Goal: Task Accomplishment & Management: Use online tool/utility

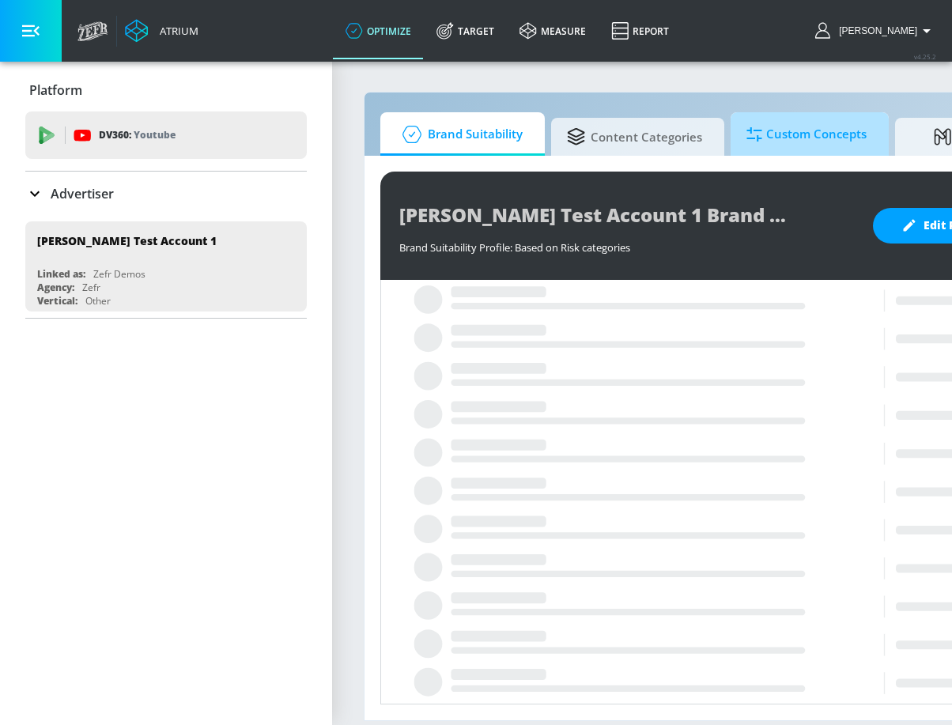
click at [772, 121] on span "Custom Concepts" at bounding box center [806, 134] width 120 height 38
click at [35, 25] on icon "button" at bounding box center [30, 30] width 17 height 17
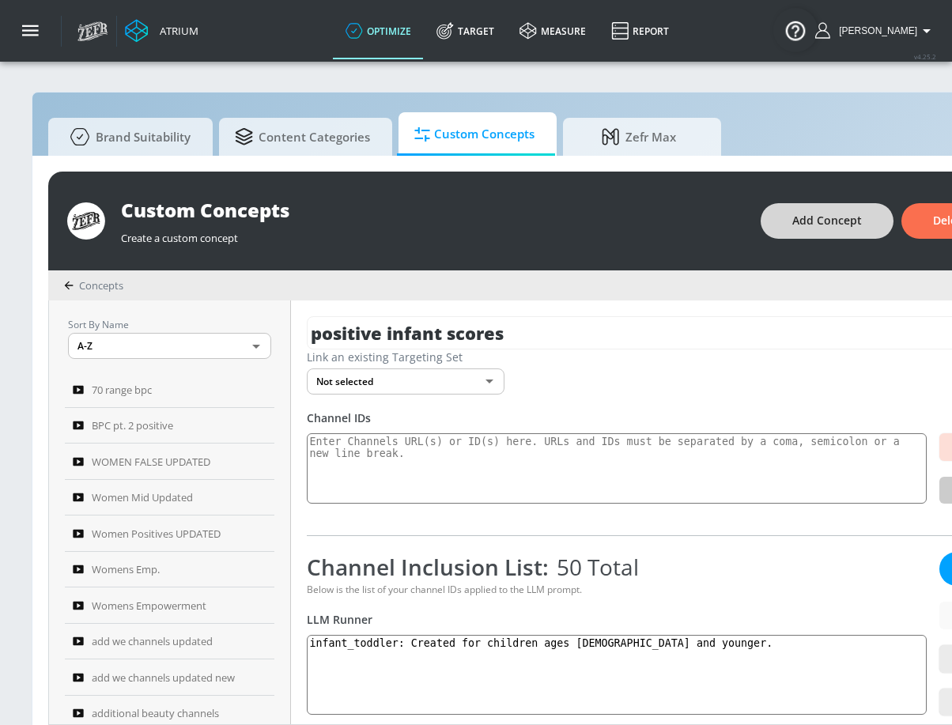
click at [823, 214] on span "Add Concept" at bounding box center [827, 221] width 70 height 20
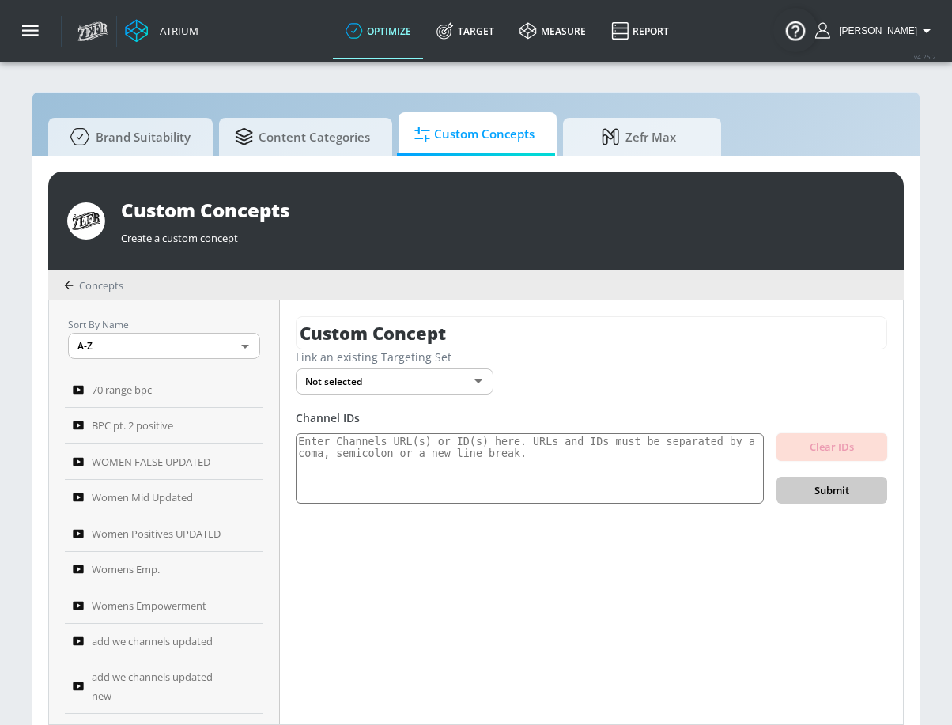
click at [425, 312] on div "Custom Concept Link an existing Targeting Set Not selected none ​ Channel IDs C…" at bounding box center [591, 512] width 623 height 424
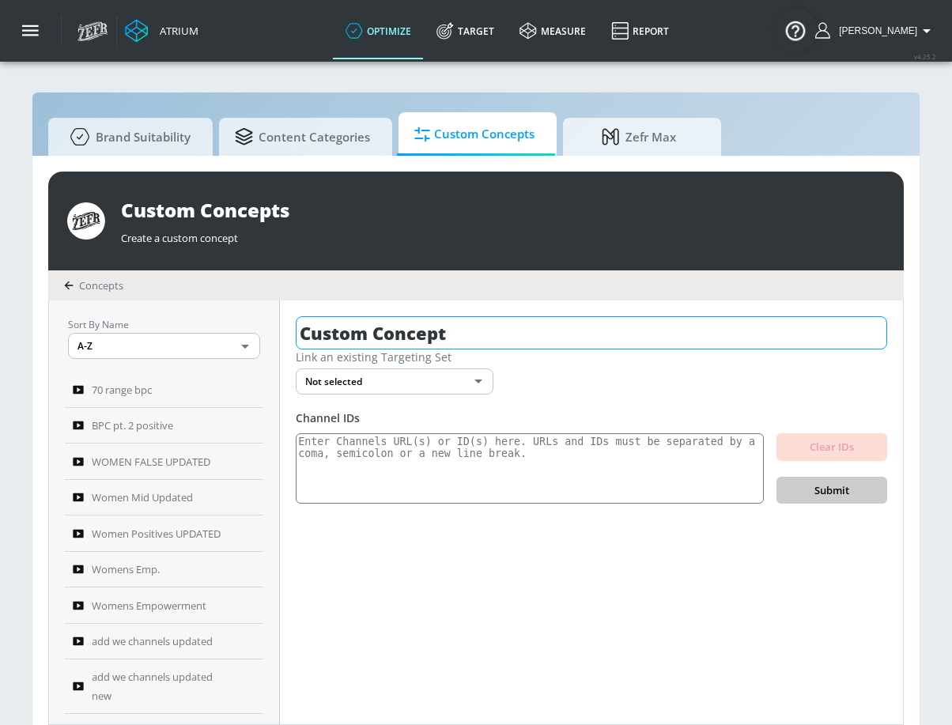
click at [421, 326] on input "Custom Concept" at bounding box center [591, 332] width 591 height 33
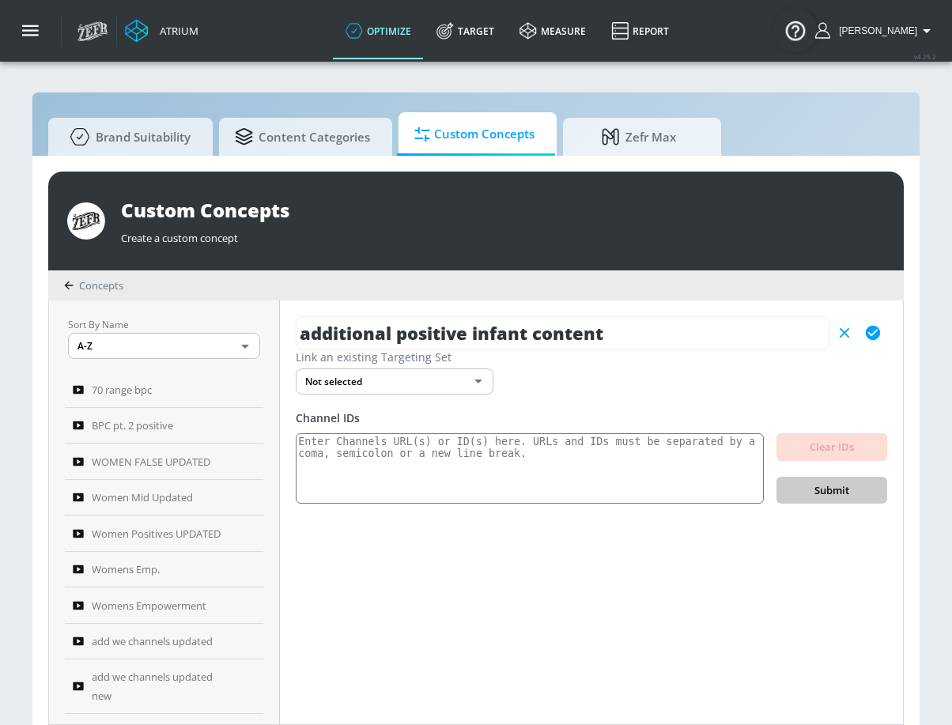
type input "additional positive infant content"
click at [865, 334] on icon "button" at bounding box center [872, 332] width 17 height 17
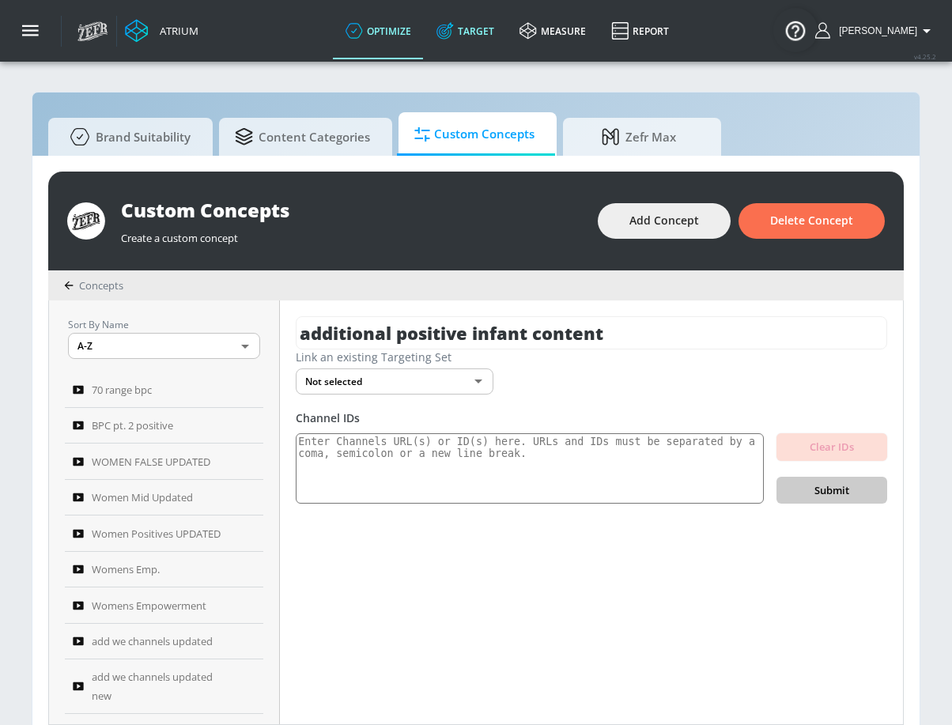
click at [493, 46] on link "Target" at bounding box center [465, 30] width 83 height 57
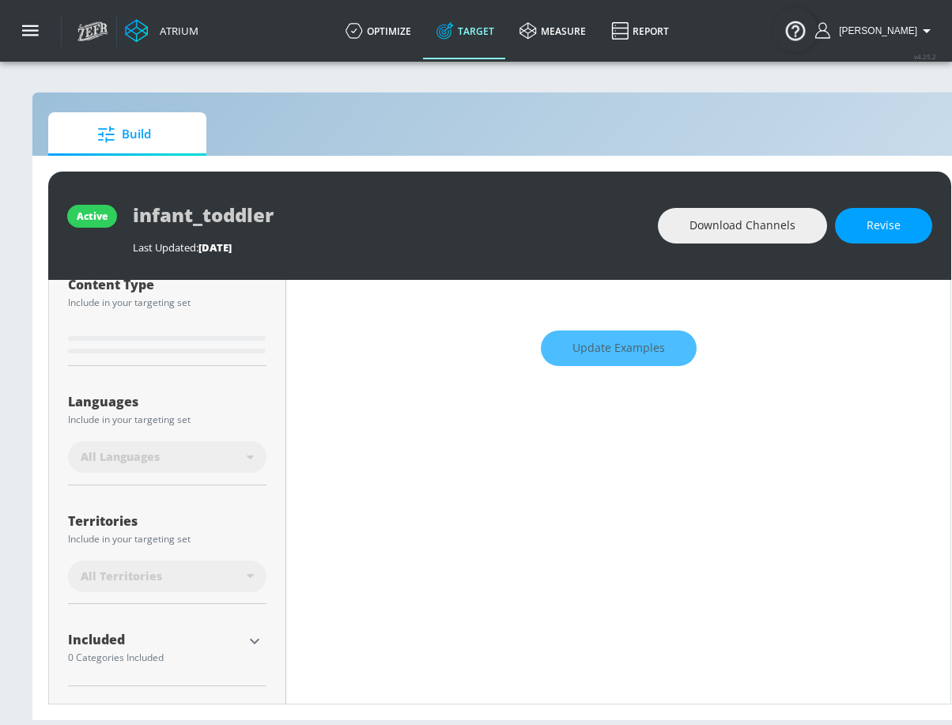
scroll to position [280, 0]
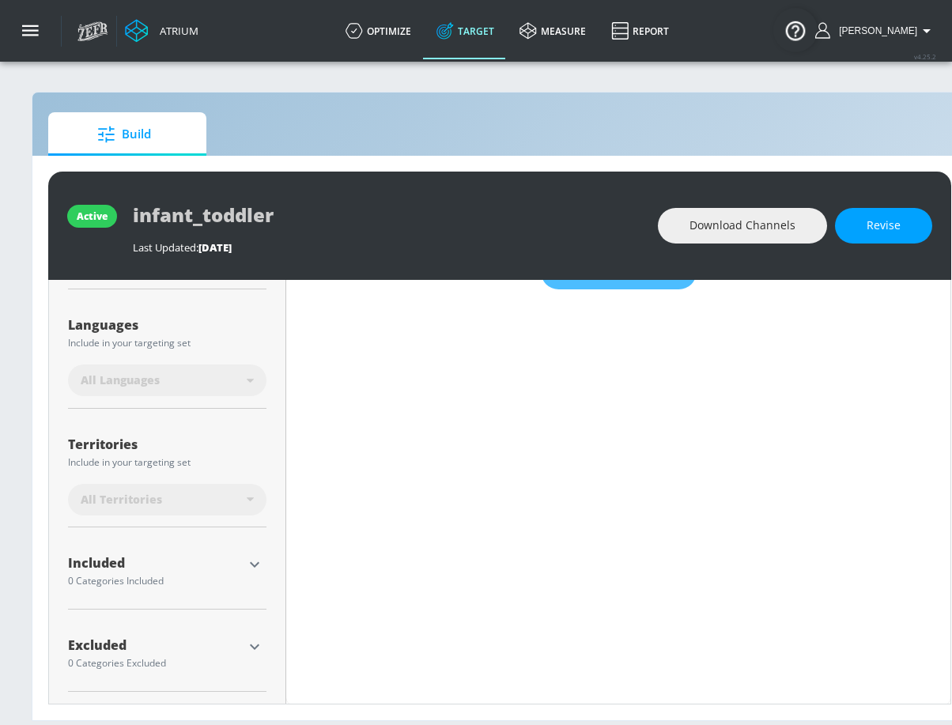
type input "0.6"
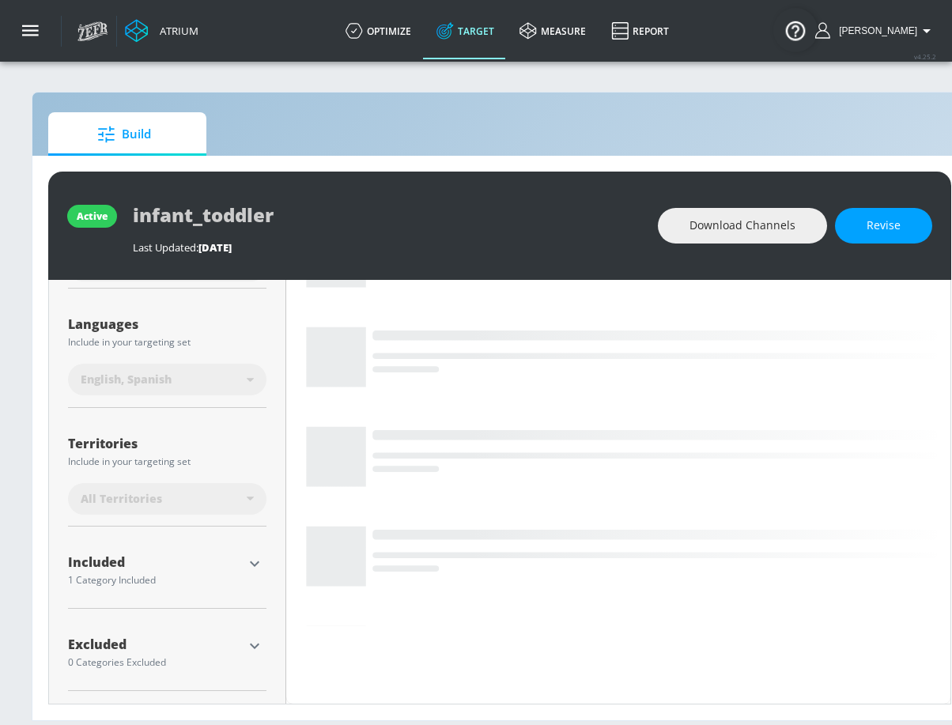
click at [249, 564] on icon "button" at bounding box center [254, 563] width 19 height 19
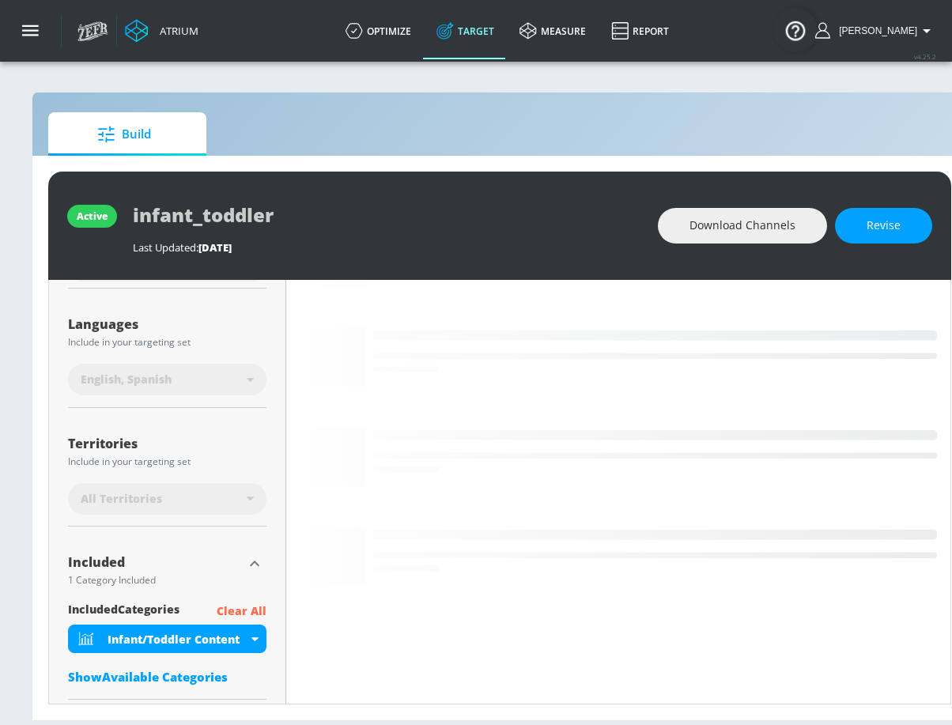
click at [249, 564] on icon "button" at bounding box center [254, 563] width 19 height 19
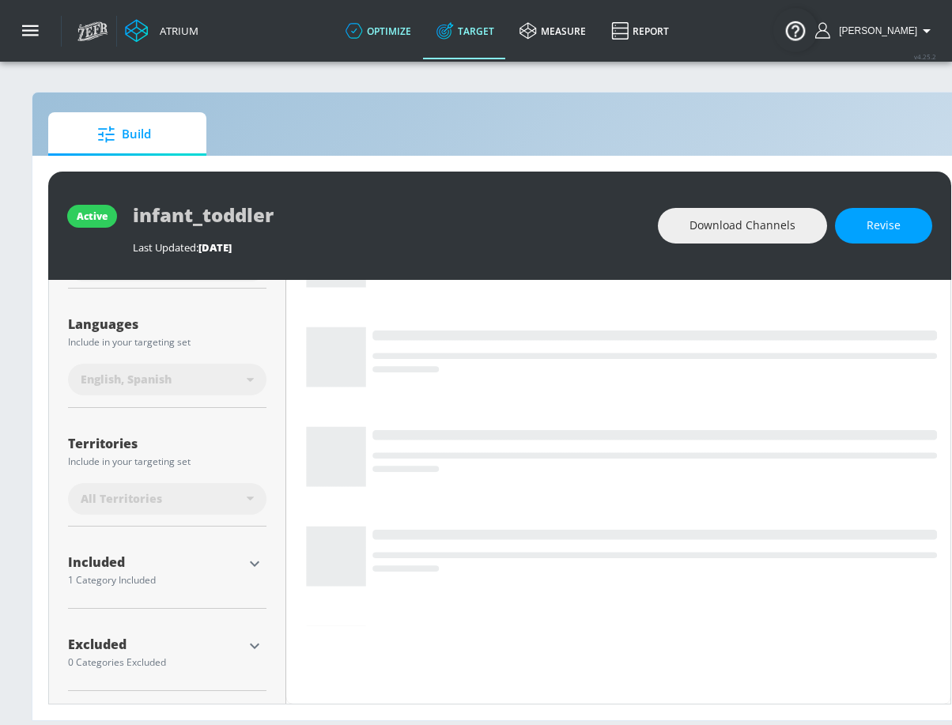
click at [398, 27] on link "optimize" at bounding box center [378, 30] width 91 height 57
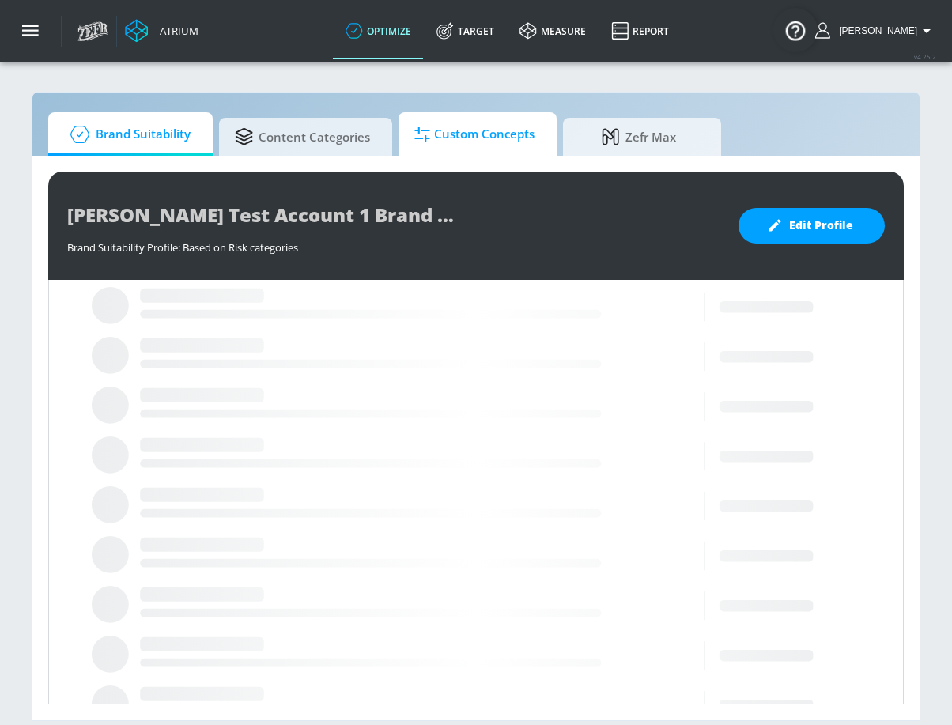
click at [493, 145] on span "Custom Concepts" at bounding box center [474, 134] width 120 height 38
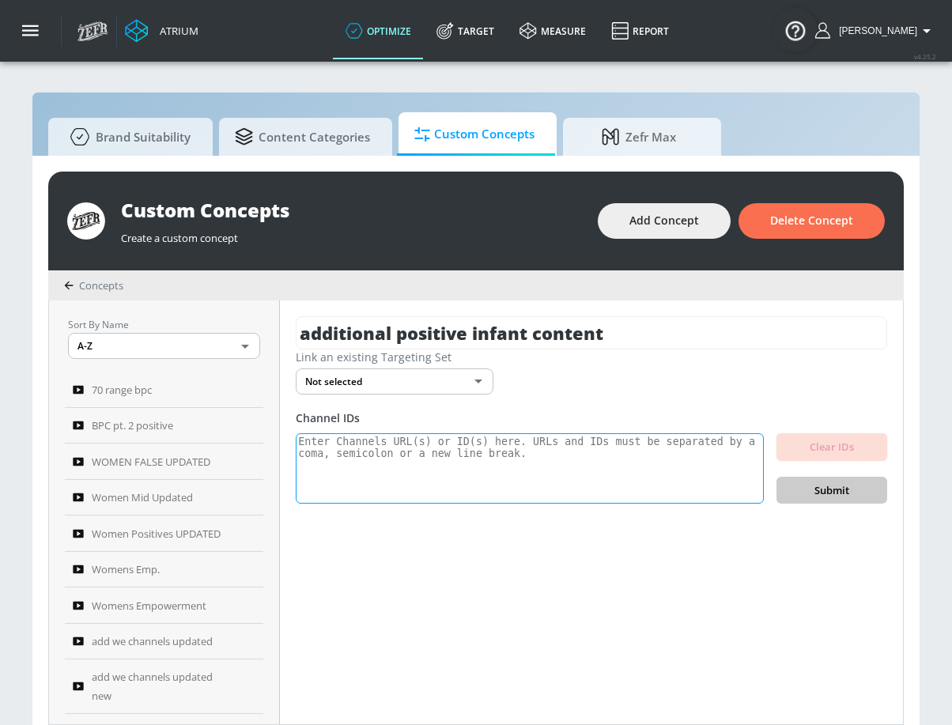
click at [388, 463] on textarea at bounding box center [530, 468] width 468 height 71
paste textarea "UCQEt5c4-tFFq0pmCKphYQoQ UCSAj2MxHNgouYwdnQTVrnnQ UCTydUCeThYYfxgWe47wNTqQ UCnk…"
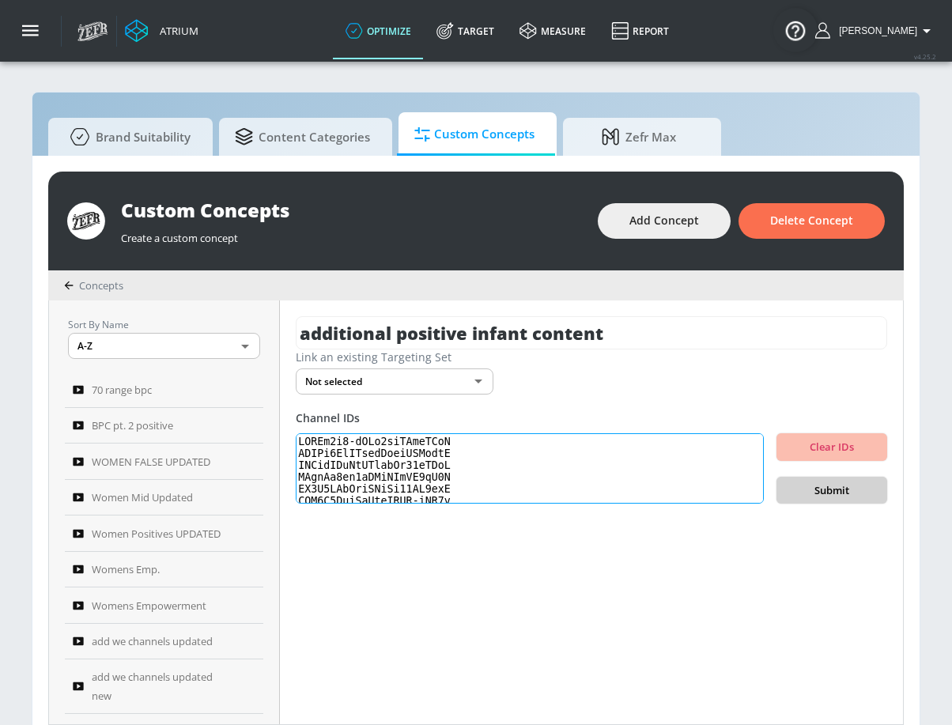
type textarea "UCQEt5c4-tFFq0pmCKphYQoQ UCSAj2MxHNgouYwdnQTVrnnQ UCTydUCeThYYfxgWe47wNTqQ UCnk…"
click at [859, 496] on span "Submit" at bounding box center [831, 490] width 85 height 18
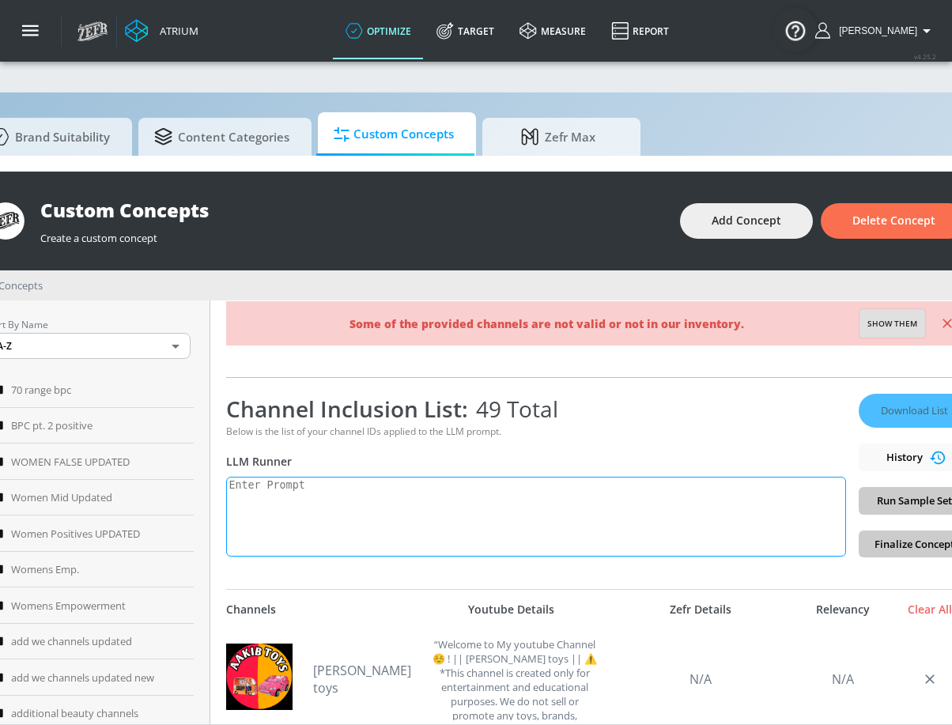
scroll to position [0, 81]
click at [621, 515] on textarea at bounding box center [535, 517] width 620 height 80
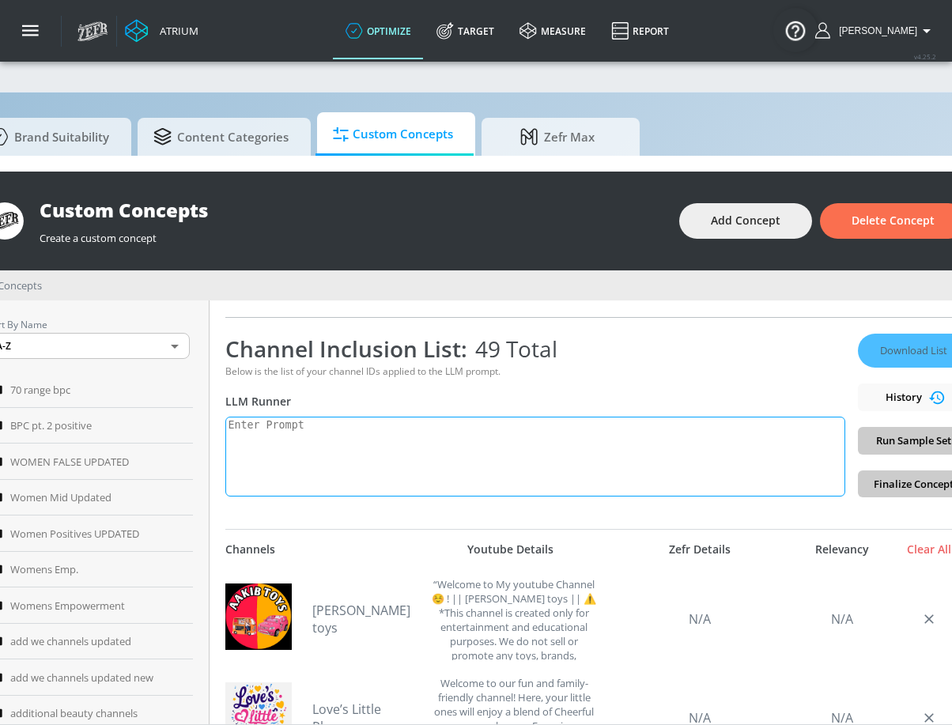
click at [364, 449] on textarea at bounding box center [535, 457] width 620 height 80
paste textarea "infant_toddler: Created for children ages [DEMOGRAPHIC_DATA] and younger"
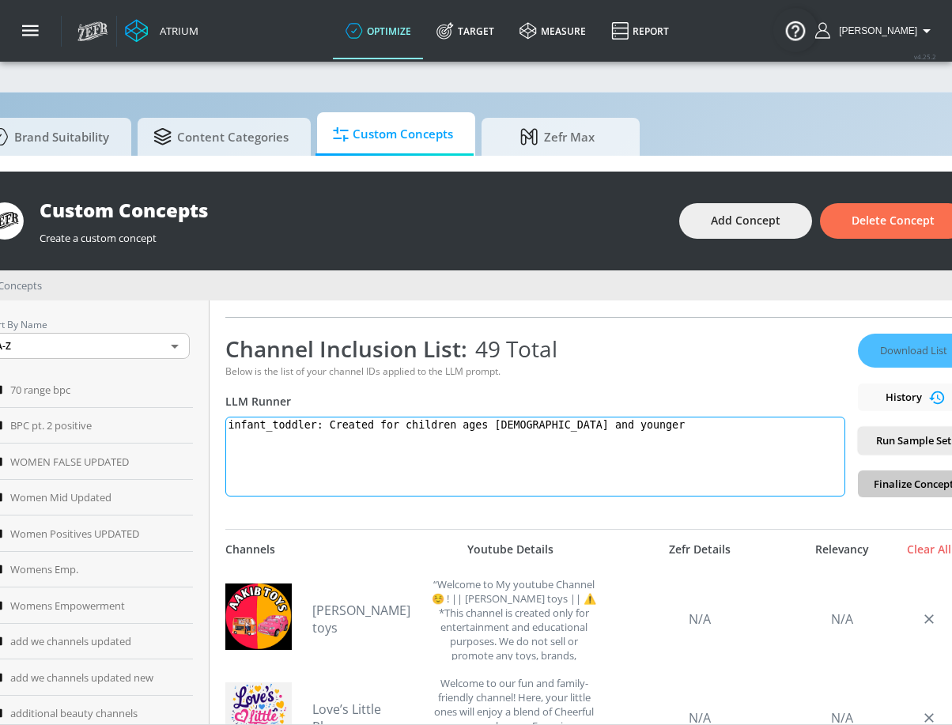
drag, startPoint x: 314, startPoint y: 421, endPoint x: 266, endPoint y: 422, distance: 47.4
click at [266, 422] on textarea "infant_toddler: Created for children ages [DEMOGRAPHIC_DATA] and younger" at bounding box center [535, 457] width 620 height 80
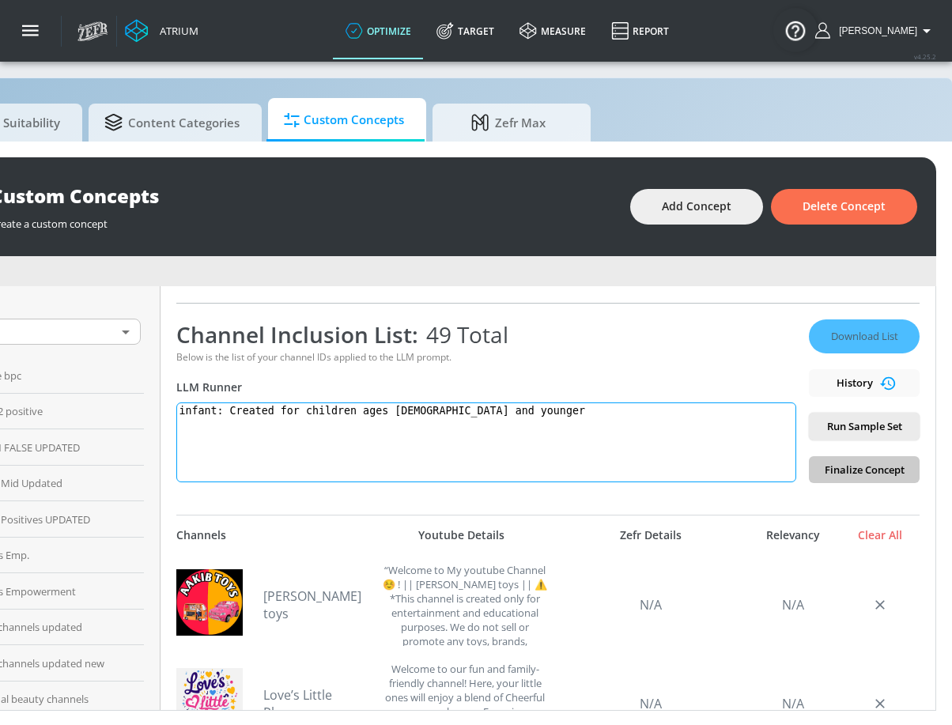
scroll to position [17, 130]
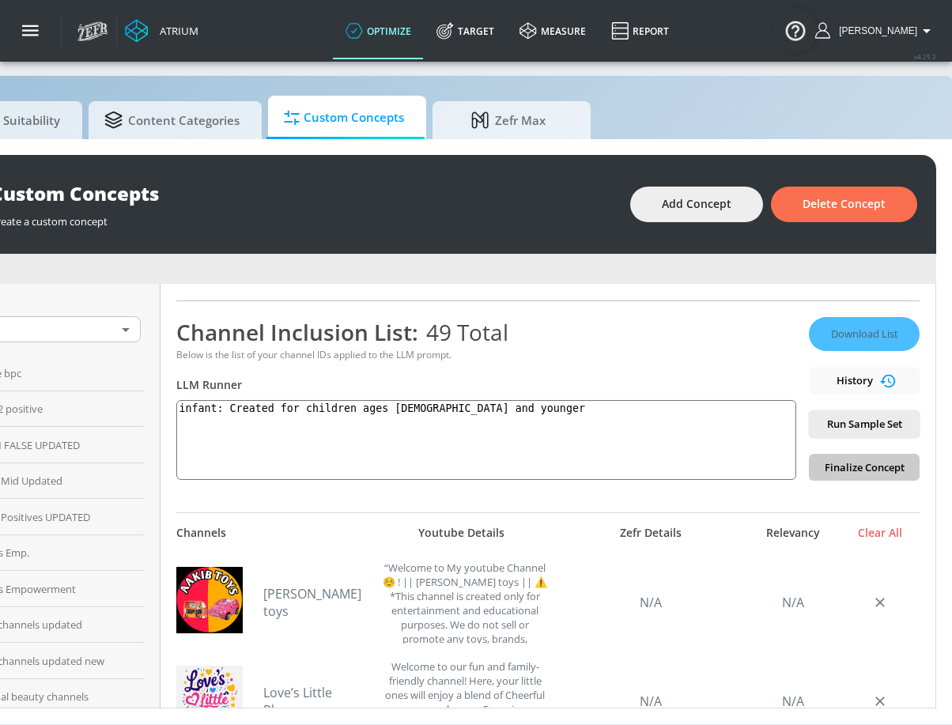
click at [391, 396] on div "Channel Inclusion List: 49 Total Below is the list of your channel IDs applied …" at bounding box center [486, 399] width 620 height 164
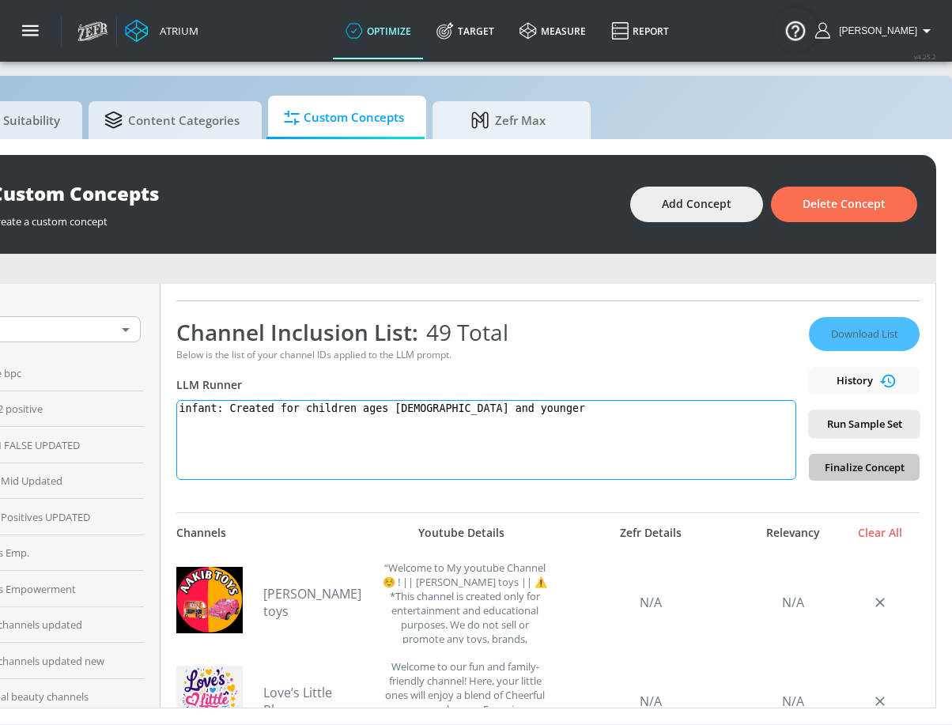
click at [390, 408] on textarea "infant: Created for children ages [DEMOGRAPHIC_DATA] and younger" at bounding box center [486, 440] width 620 height 80
paste textarea "_toddler": "Created for children ages [DEMOGRAPHIC_DATA] and younger","
click at [289, 405] on textarea "infant_toddler": "Created for children ages [DEMOGRAPHIC_DATA] and younger"," at bounding box center [486, 440] width 620 height 80
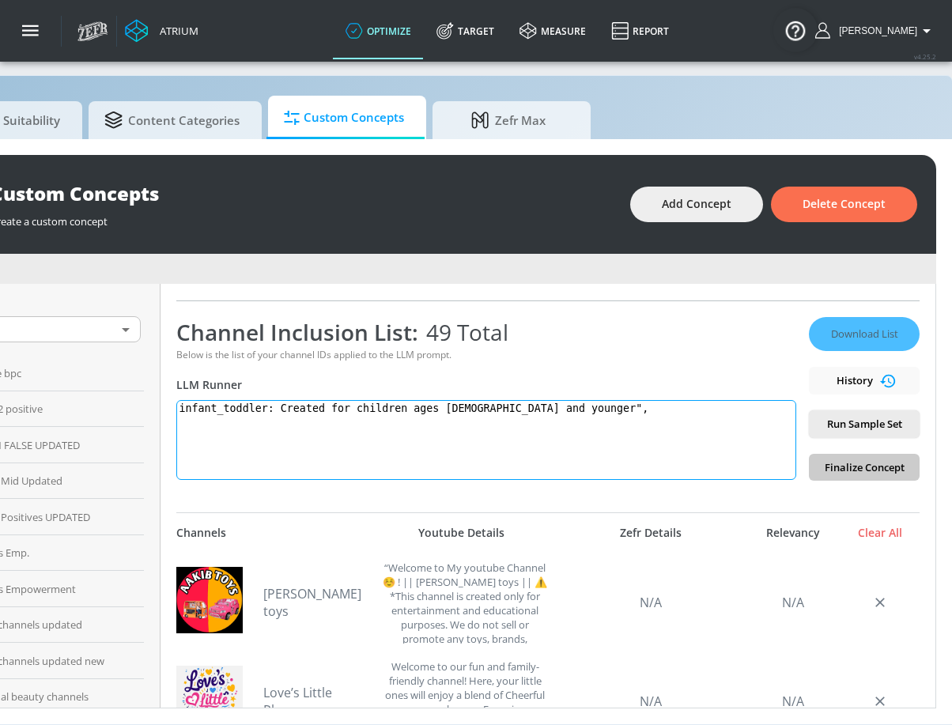
click at [553, 414] on textarea "infant_toddler: Created for children ages [DEMOGRAPHIC_DATA] and younger"," at bounding box center [486, 440] width 620 height 80
type textarea "infant_toddler: Created for children ages [DEMOGRAPHIC_DATA] and younger."
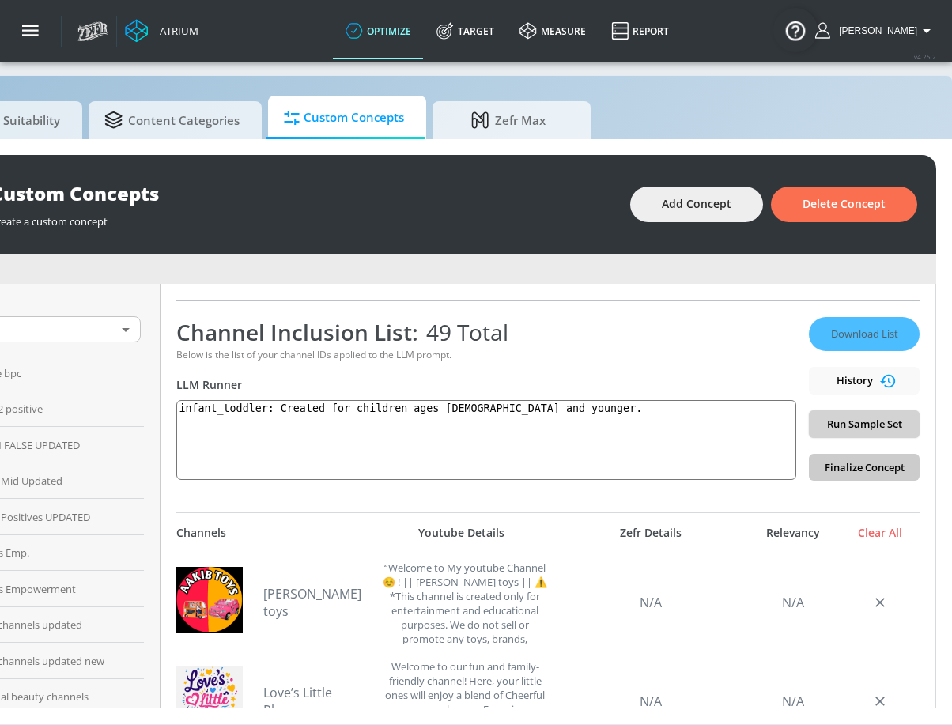
click at [834, 425] on span "Run Sample Set" at bounding box center [863, 424] width 85 height 18
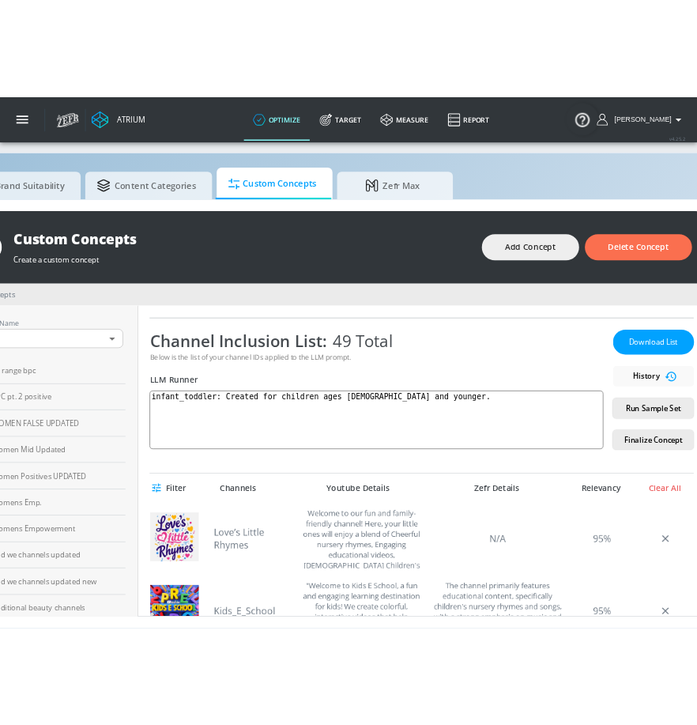
scroll to position [17, 163]
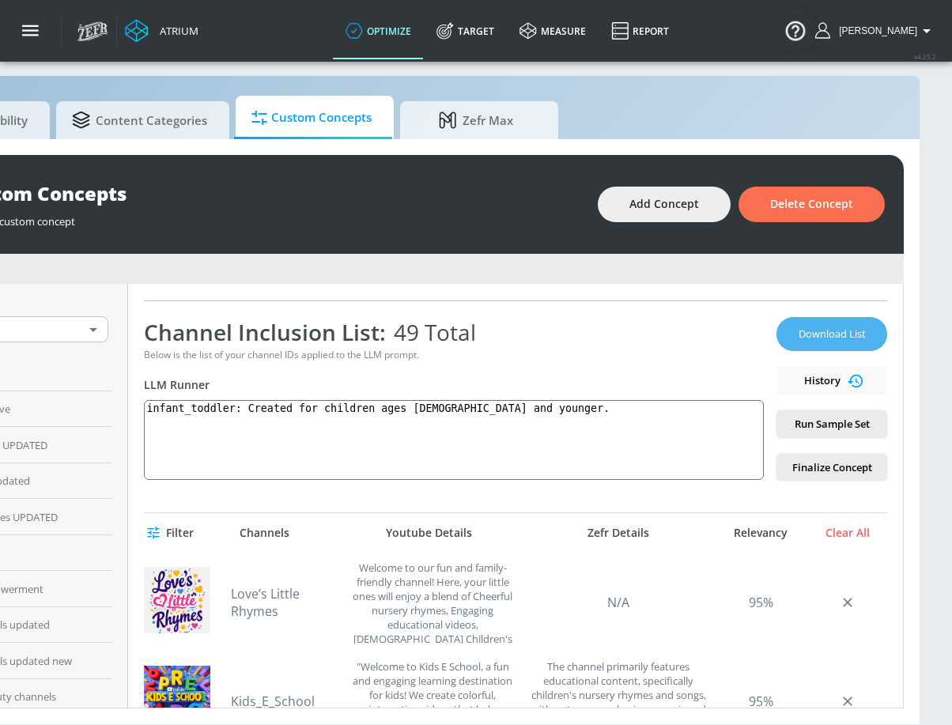
click at [823, 323] on button "Download List" at bounding box center [831, 334] width 111 height 34
